Goal: Task Accomplishment & Management: Use online tool/utility

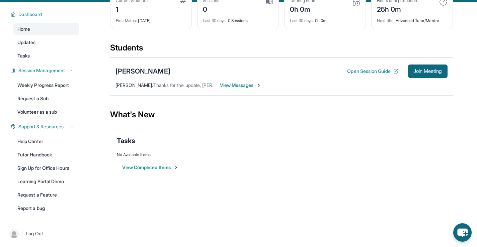
scroll to position [48, 0]
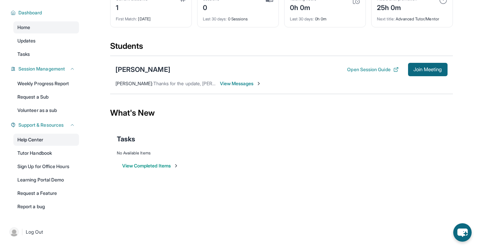
click at [40, 141] on link "Help Center" at bounding box center [46, 140] width 66 height 12
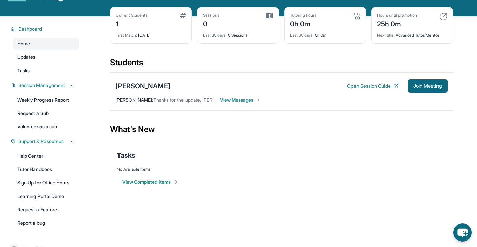
scroll to position [15, 0]
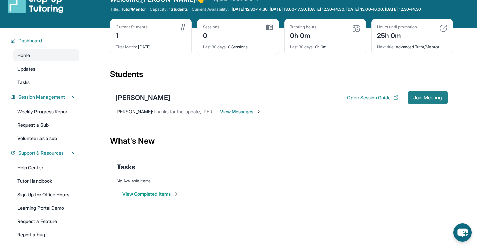
click at [425, 100] on span "Join Meeting" at bounding box center [427, 98] width 29 height 4
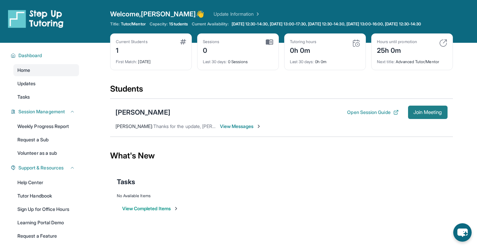
click at [429, 114] on span "Join Meeting" at bounding box center [427, 112] width 29 height 4
